Goal: Transaction & Acquisition: Subscribe to service/newsletter

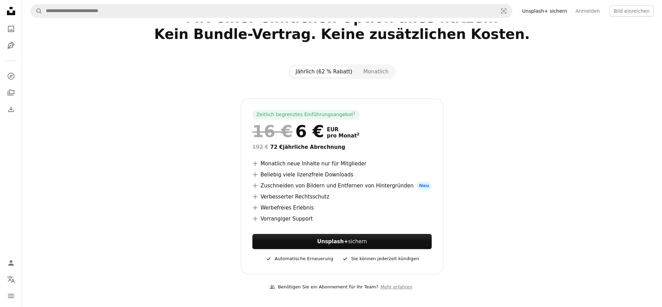
scroll to position [35, 0]
click at [360, 74] on button "Monatlich" at bounding box center [376, 72] width 36 height 12
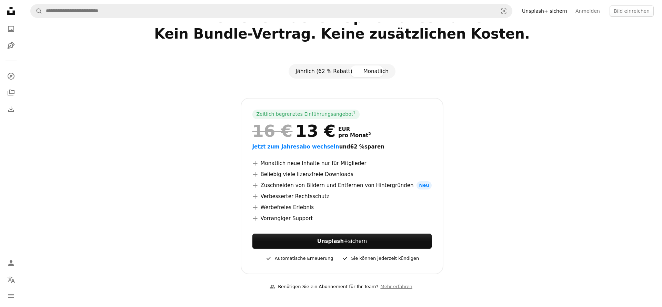
click at [334, 71] on button "Jährlich (62 % Rabatt)" at bounding box center [324, 72] width 68 height 12
click at [351, 68] on button "Jährlich (62 % Rabatt)" at bounding box center [324, 72] width 68 height 12
click at [365, 69] on button "Monatlich" at bounding box center [376, 72] width 36 height 12
click at [337, 73] on button "Jährlich (62 % Rabatt)" at bounding box center [324, 72] width 68 height 12
click at [369, 70] on button "Monatlich" at bounding box center [376, 72] width 36 height 12
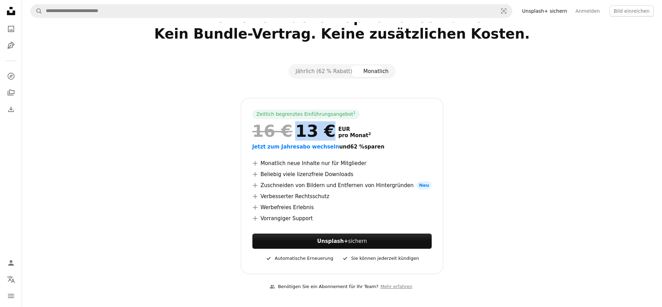
drag, startPoint x: 329, startPoint y: 131, endPoint x: 302, endPoint y: 128, distance: 27.5
click at [302, 128] on div "16 € 13 €" at bounding box center [293, 131] width 83 height 18
click at [324, 113] on div "Zeitlich begrenztes Einführungsangebot 1" at bounding box center [305, 115] width 107 height 10
drag, startPoint x: 338, startPoint y: 133, endPoint x: 261, endPoint y: 130, distance: 76.6
click at [287, 134] on div "16 € 13 € EUR pro Monat 2" at bounding box center [342, 131] width 180 height 18
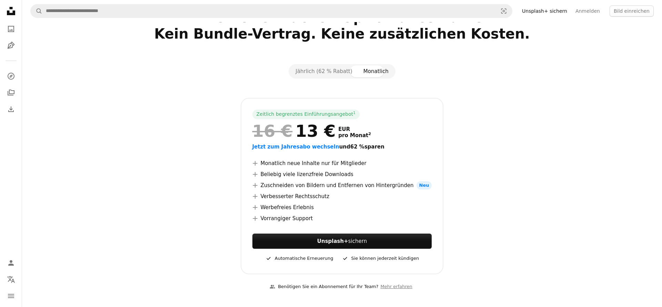
click at [261, 130] on div "Zeitlich begrenztes Einführungsangebot 1 16 € 13 € EUR pro Monat 2 Jetzt zum Ja…" at bounding box center [342, 186] width 203 height 177
drag, startPoint x: 264, startPoint y: 128, endPoint x: 358, endPoint y: 140, distance: 94.6
click at [358, 140] on div "16 € 13 € EUR pro Monat 2" at bounding box center [342, 131] width 180 height 18
click at [361, 139] on span "pro Monat 2" at bounding box center [354, 135] width 33 height 6
drag, startPoint x: 346, startPoint y: 78, endPoint x: 345, endPoint y: 74, distance: 3.7
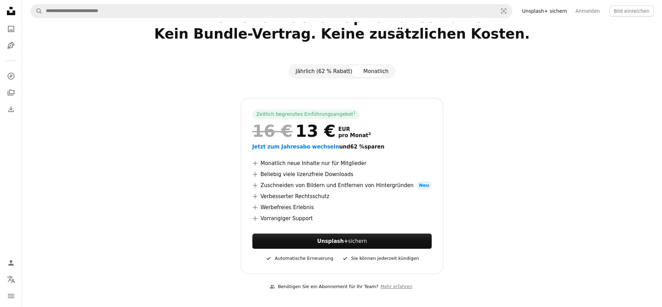
click at [345, 76] on div "Jährlich (62 % Rabatt) Monatlich" at bounding box center [342, 71] width 107 height 14
click at [345, 74] on button "Jährlich (62 % Rabatt)" at bounding box center [324, 72] width 68 height 12
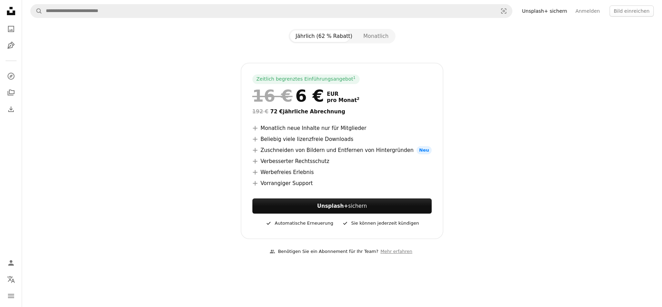
click at [366, 46] on div at bounding box center [342, 52] width 444 height 19
click at [366, 35] on button "Monatlich" at bounding box center [376, 36] width 36 height 12
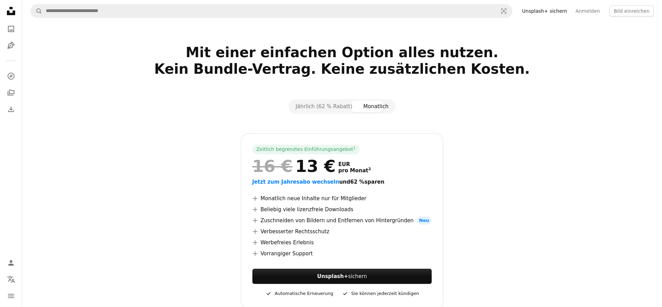
click at [139, 189] on div "Zeitlich begrenztes Einführungsangebot 1 16 € 13 € EUR pro Monat 2 Jetzt zum Ja…" at bounding box center [342, 221] width 444 height 177
